Goal: Information Seeking & Learning: Learn about a topic

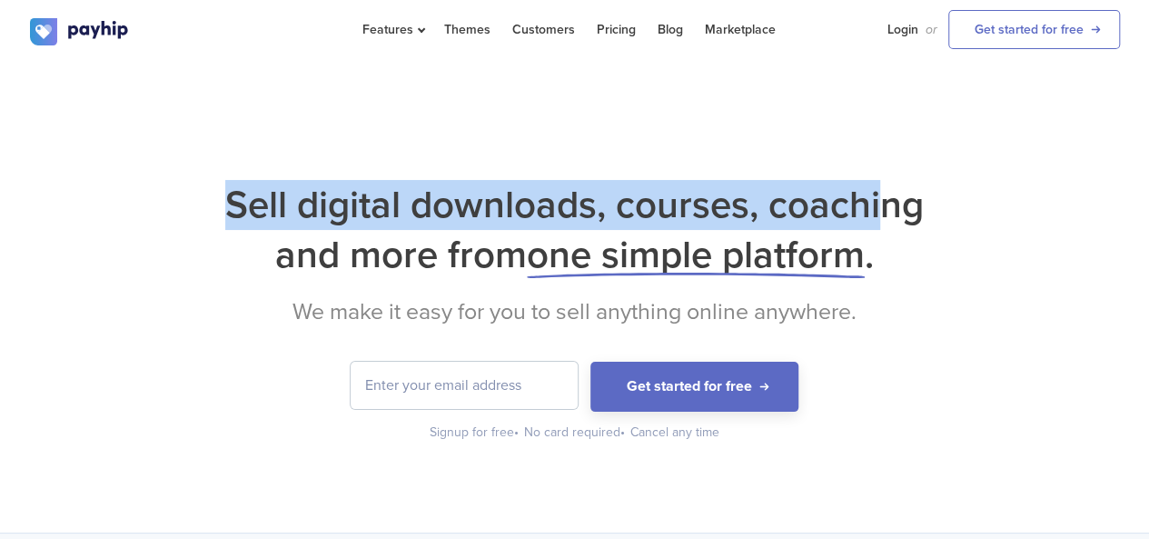
drag, startPoint x: 224, startPoint y: 192, endPoint x: 879, endPoint y: 212, distance: 656.3
click at [879, 212] on h1 "Sell digital downloads, courses, coaching and more from one simple platform ." at bounding box center [575, 230] width 1090 height 100
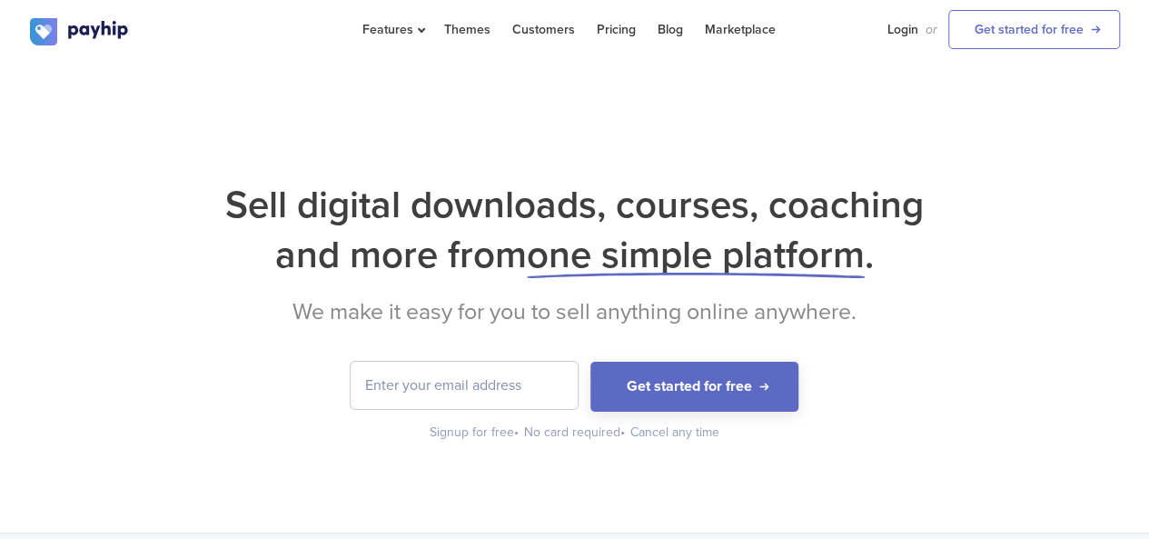
click at [927, 261] on h1 "Sell digital downloads, courses, coaching and more from one simple platform ." at bounding box center [575, 230] width 1090 height 100
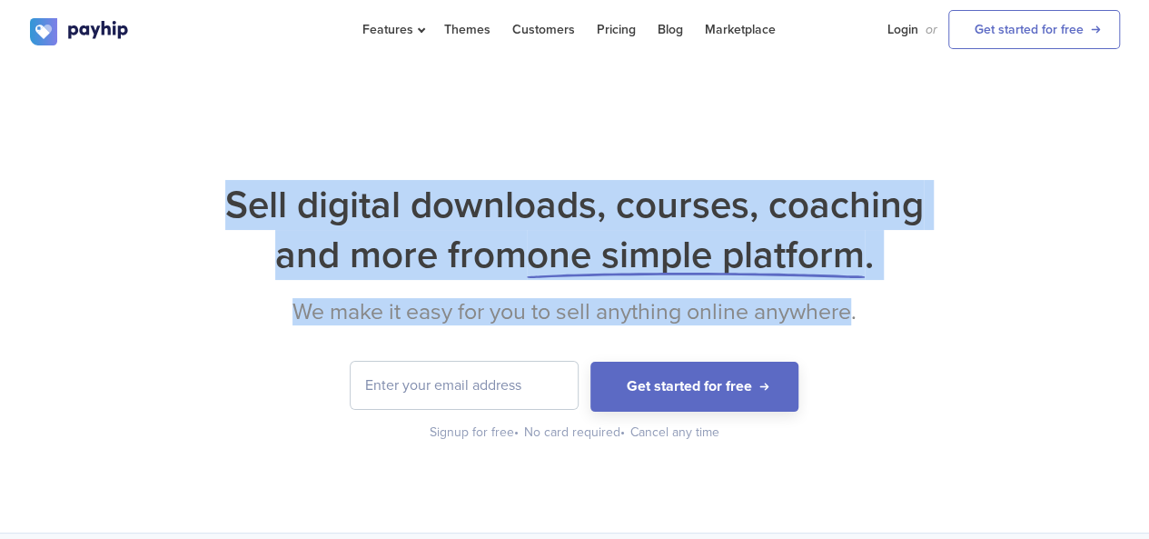
drag, startPoint x: 119, startPoint y: 163, endPoint x: 856, endPoint y: 316, distance: 752.7
click at [856, 316] on div "Sell digital downloads, courses, coaching and more from one simple platform . W…" at bounding box center [574, 297] width 1149 height 471
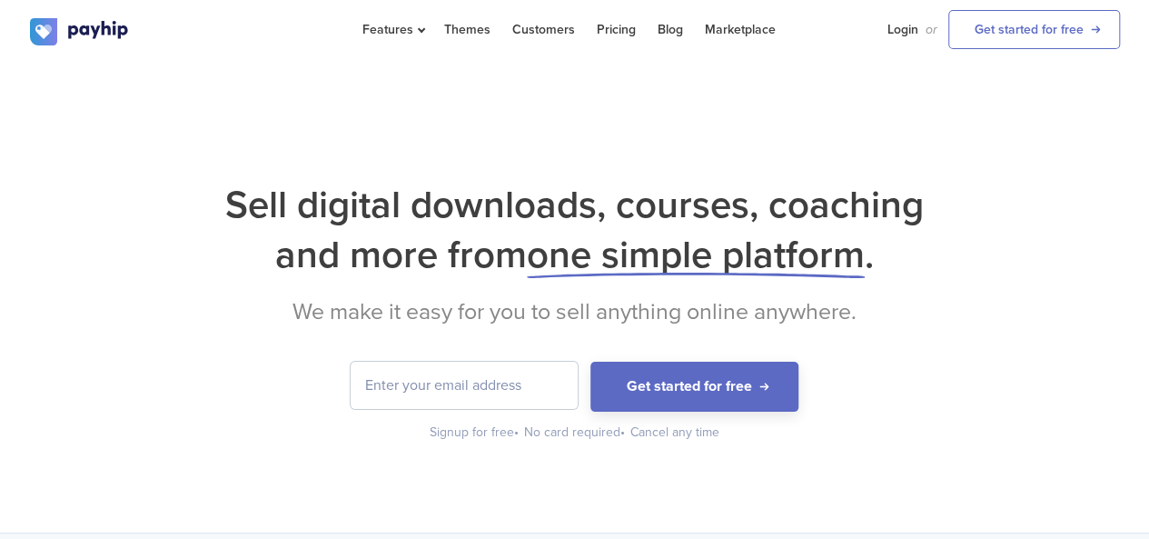
click at [845, 373] on form "Get started for free" at bounding box center [575, 387] width 1090 height 50
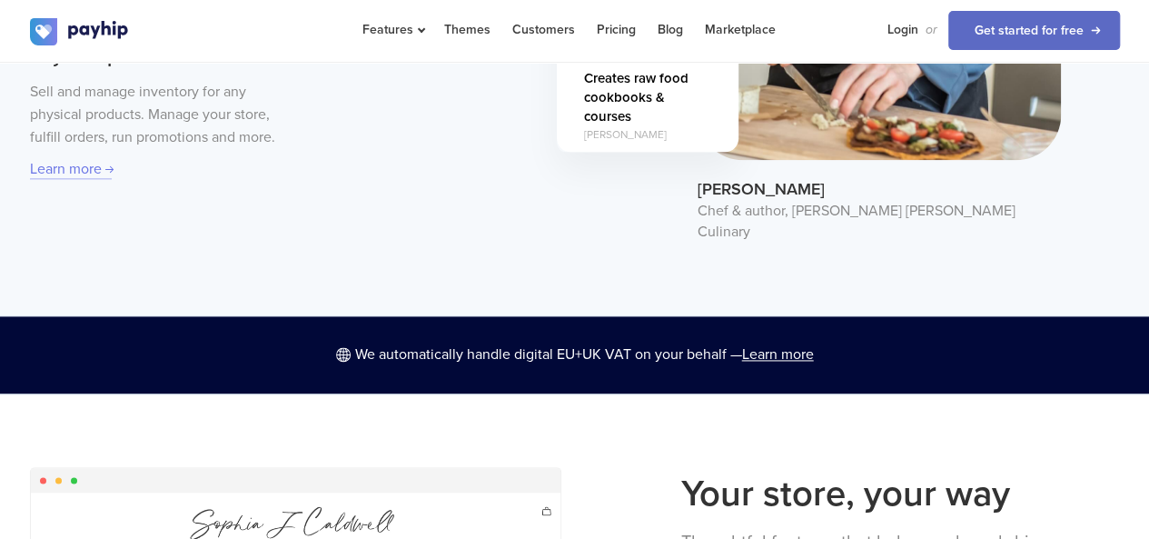
scroll to position [818, 0]
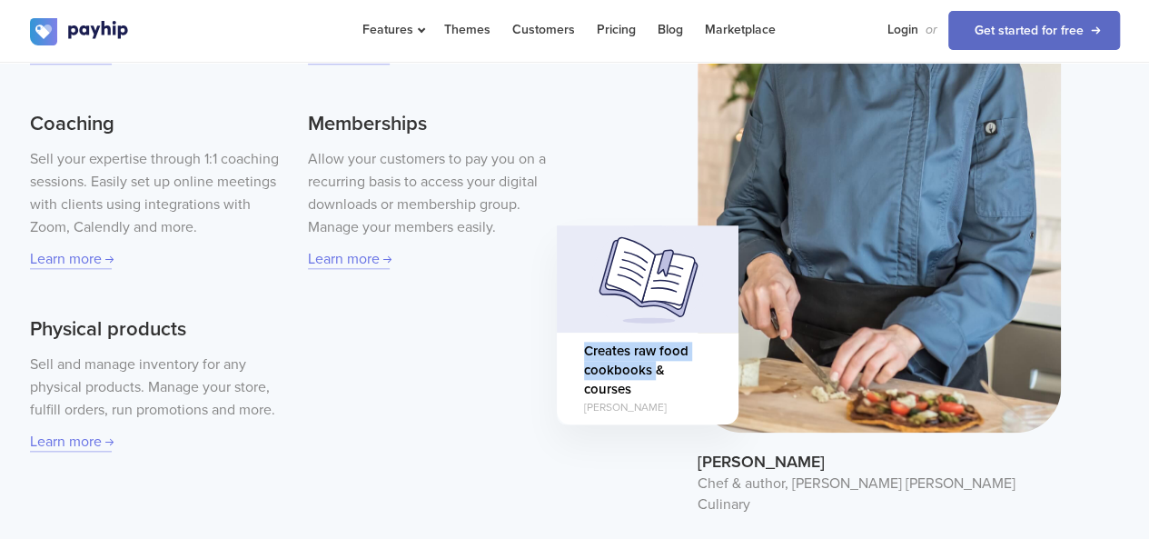
drag, startPoint x: 585, startPoint y: 324, endPoint x: 651, endPoint y: 359, distance: 74.8
click at [654, 353] on span "Creates raw food cookbooks & courses" at bounding box center [647, 371] width 127 height 58
click at [552, 430] on div "Digital downloads Sell any type of digital download such as ebooks, software, d…" at bounding box center [296, 170] width 532 height 566
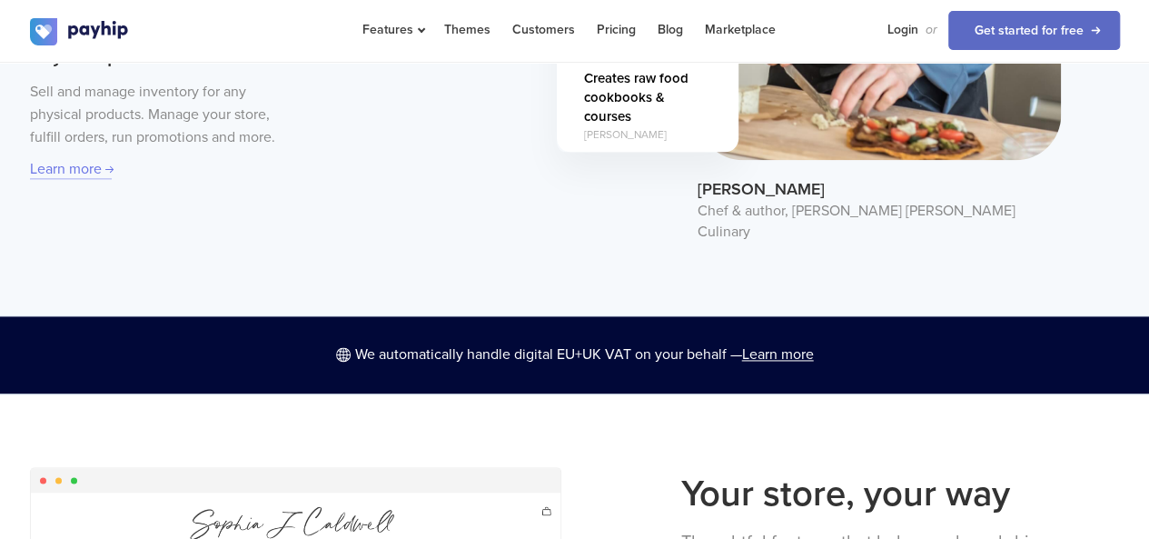
scroll to position [1363, 0]
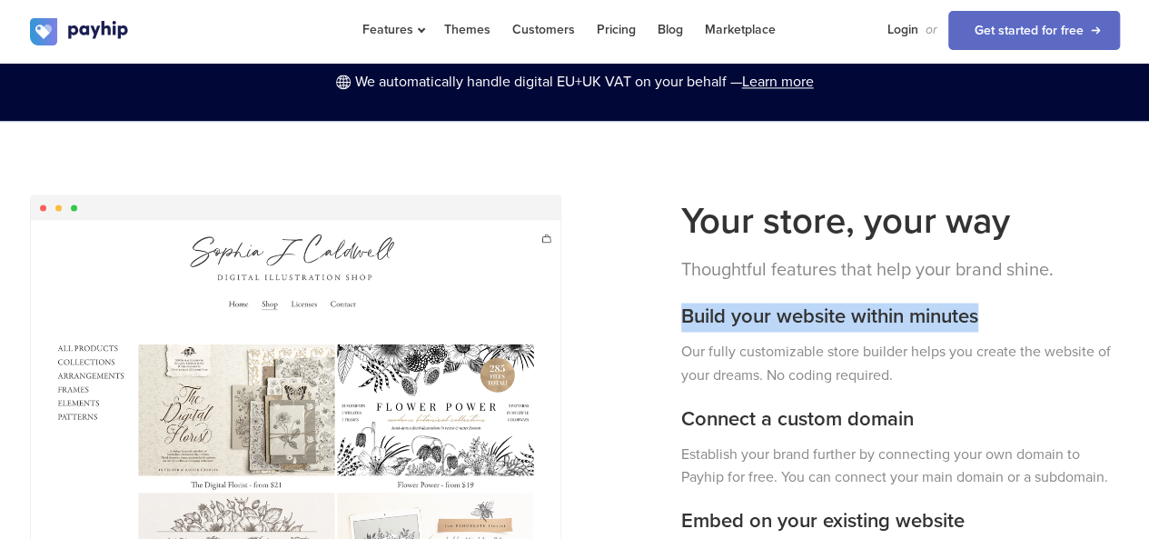
drag, startPoint x: 671, startPoint y: 272, endPoint x: 1039, endPoint y: 292, distance: 368.5
click at [1038, 292] on div "Your store, your way Thoughtful features that help your brand shine. Build your…" at bounding box center [901, 421] width 466 height 454
click at [1065, 303] on h3 "Build your website within minutes" at bounding box center [900, 317] width 439 height 29
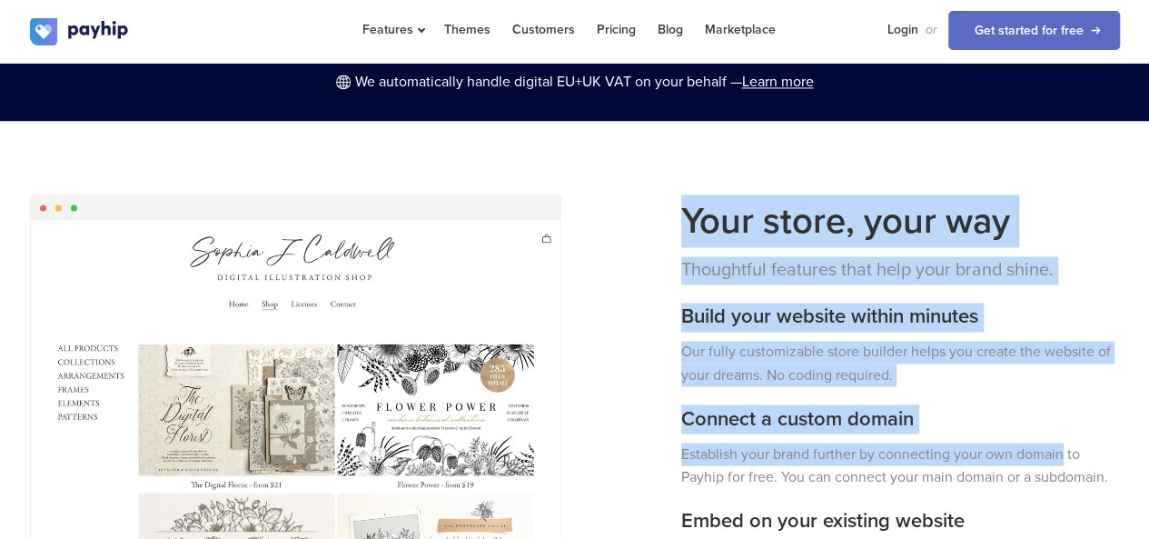
drag, startPoint x: 792, startPoint y: 410, endPoint x: 1129, endPoint y: 426, distance: 337.5
click at [1120, 426] on div "Your store, your way Thoughtful features that help your brand shine. Build your…" at bounding box center [575, 423] width 1118 height 458
click at [1088, 404] on h3 "Connect a custom domain" at bounding box center [900, 418] width 439 height 29
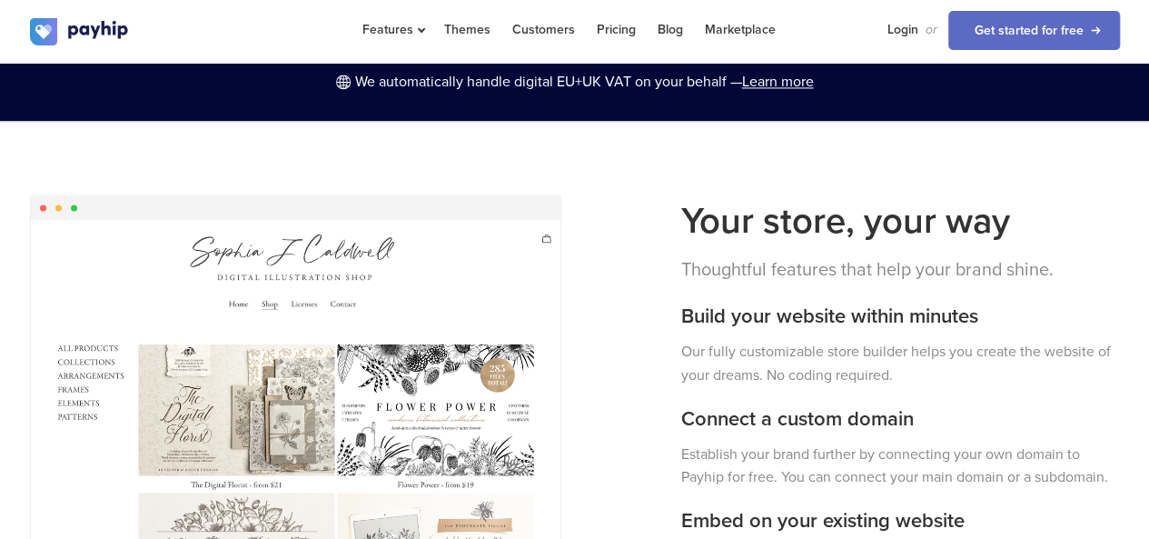
scroll to position [1635, 0]
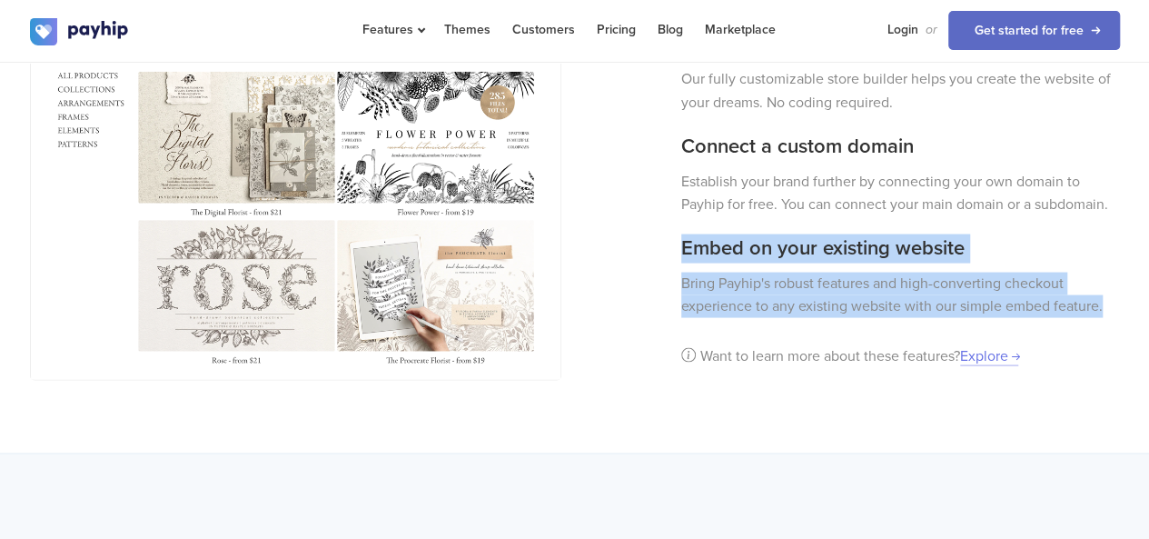
drag, startPoint x: 711, startPoint y: 226, endPoint x: 1145, endPoint y: 273, distance: 436.0
click at [1133, 273] on div "Your store, your way Thoughtful features that help your brand shine. Build your…" at bounding box center [574, 150] width 1149 height 605
click at [1049, 234] on h3 "Embed on your existing website" at bounding box center [900, 248] width 439 height 29
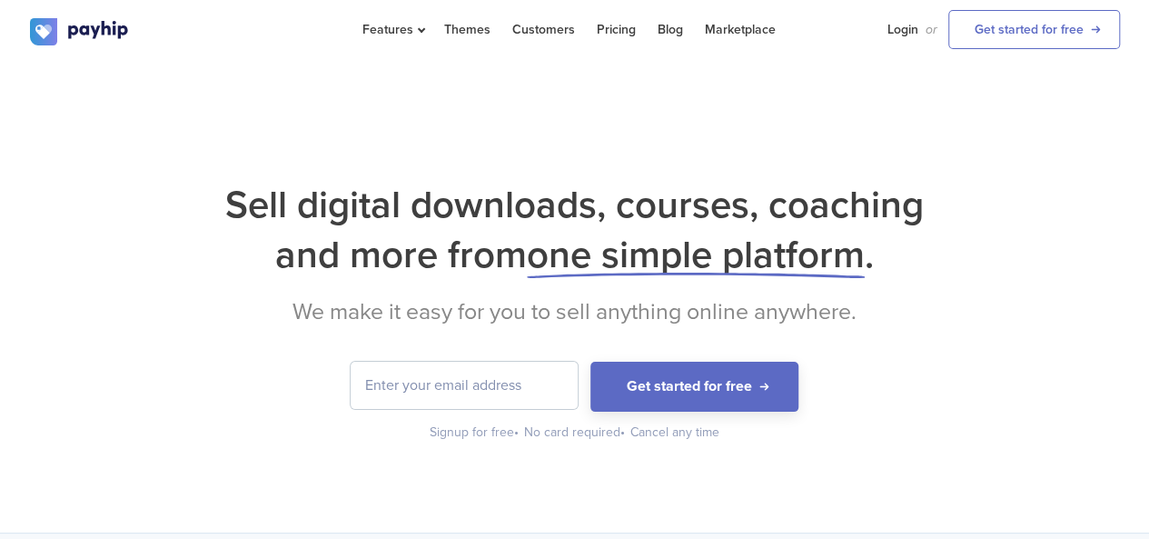
scroll to position [0, 0]
